Goal: Information Seeking & Learning: Understand process/instructions

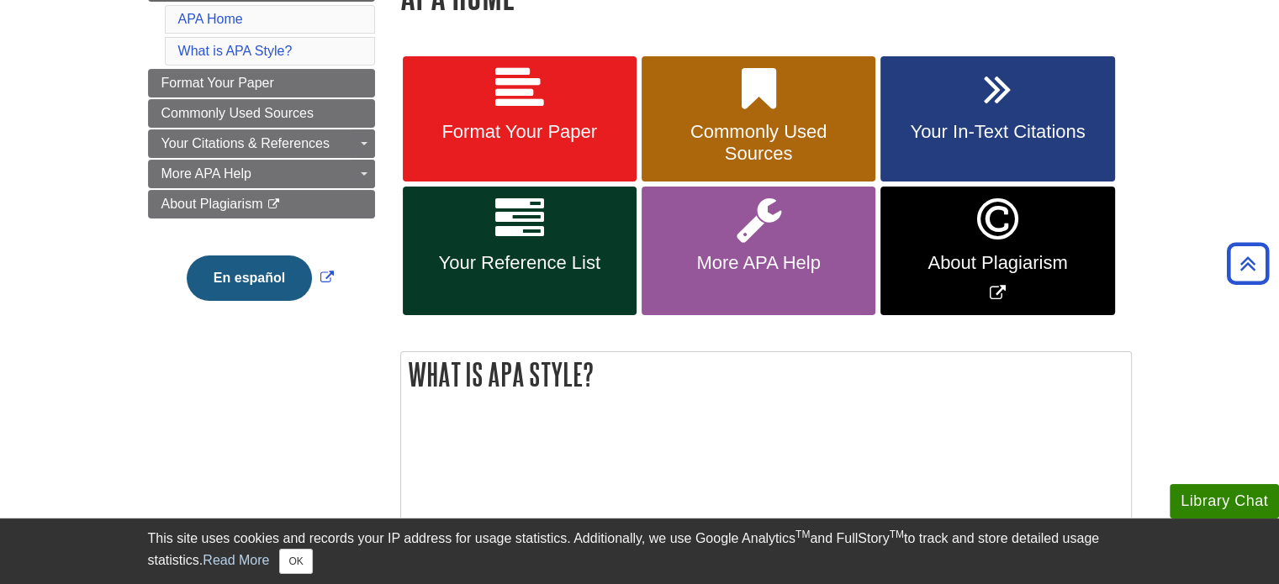
scroll to position [252, 0]
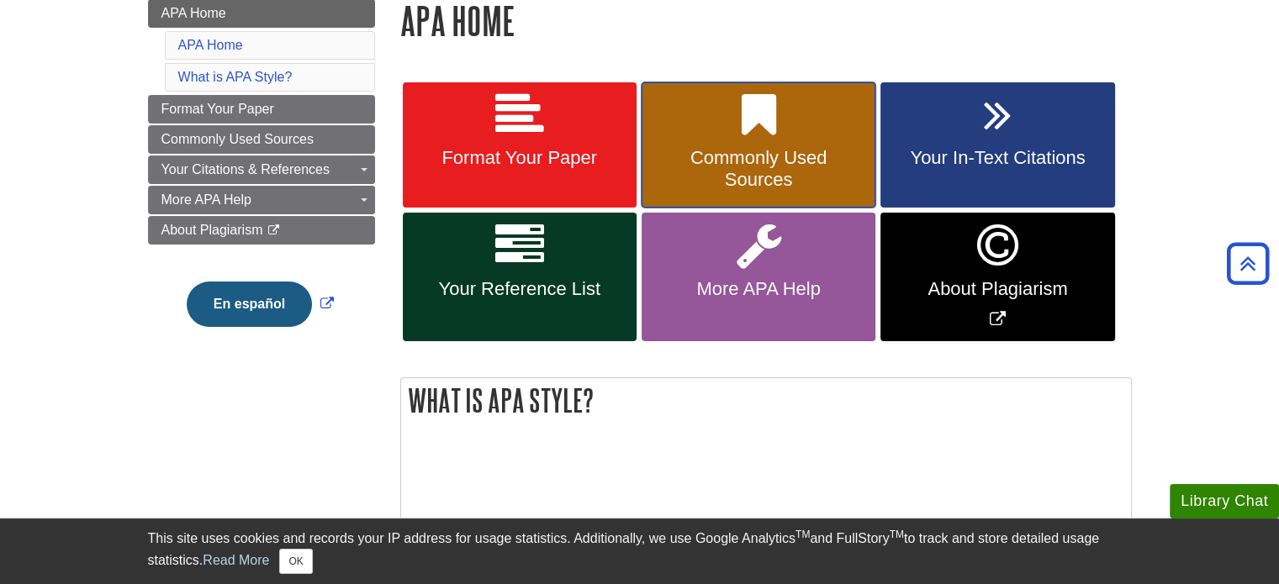
click at [737, 177] on span "Commonly Used Sources" at bounding box center [758, 169] width 209 height 44
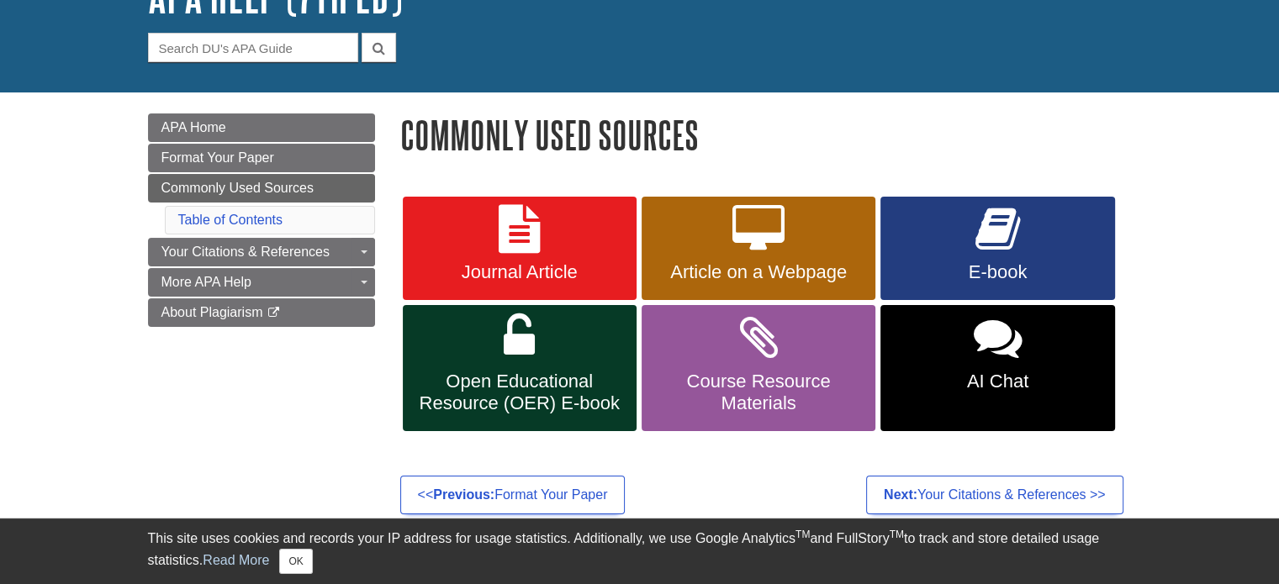
scroll to position [168, 0]
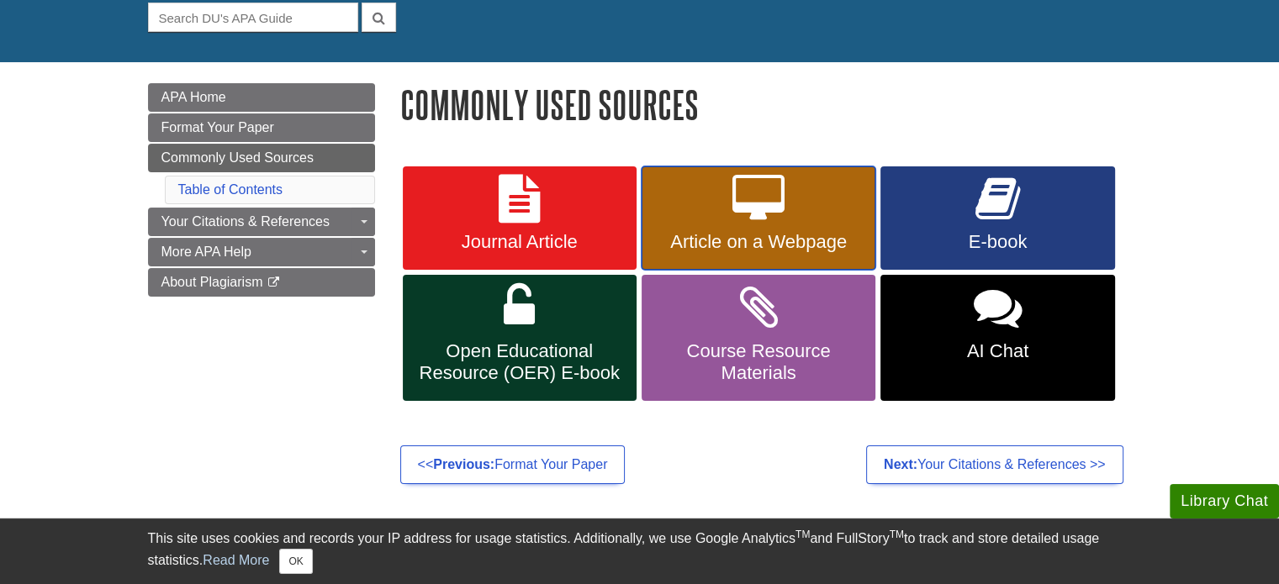
click at [800, 232] on span "Article on a Webpage" at bounding box center [758, 242] width 209 height 22
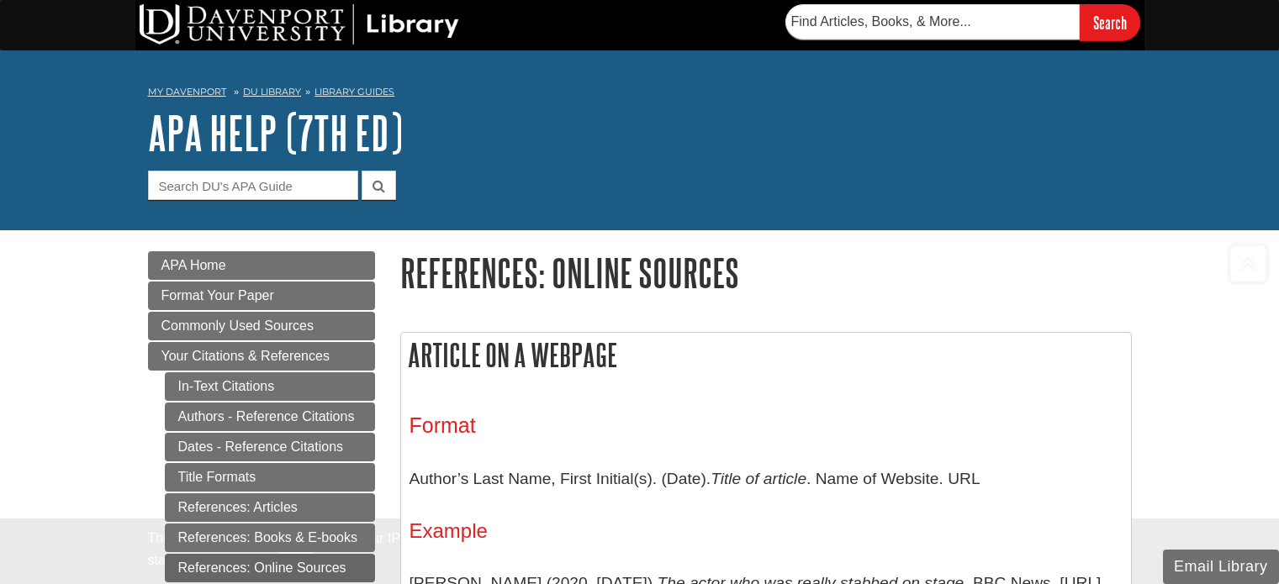
scroll to position [333, 0]
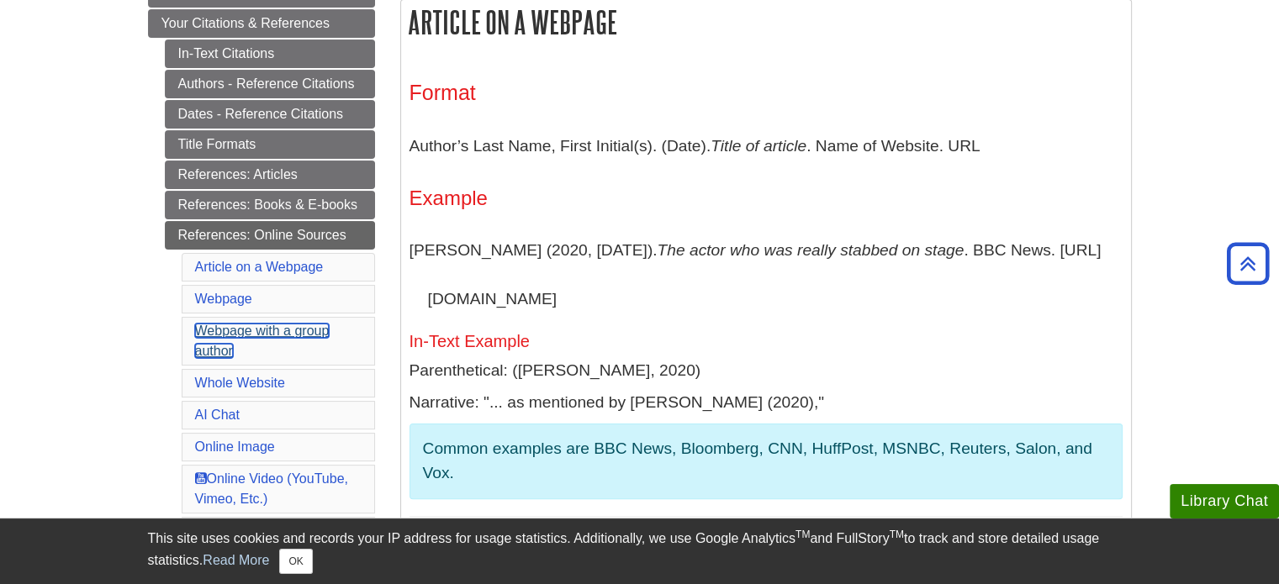
click at [268, 330] on link "Webpage with a group author" at bounding box center [262, 341] width 135 height 34
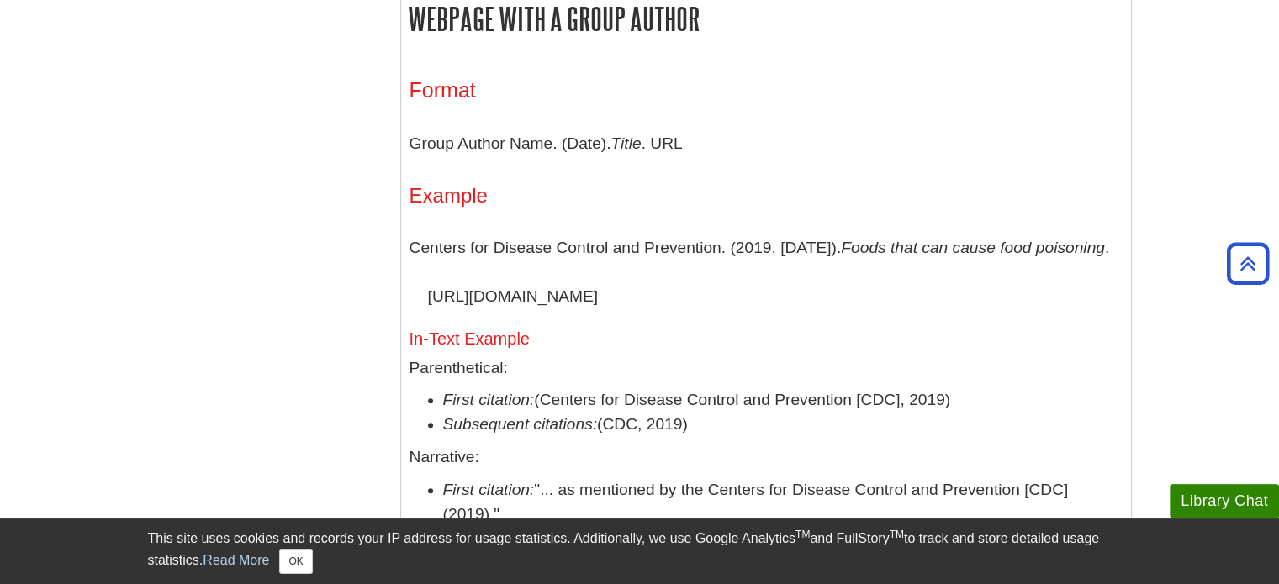
scroll to position [1697, 0]
